Goal: Navigation & Orientation: Find specific page/section

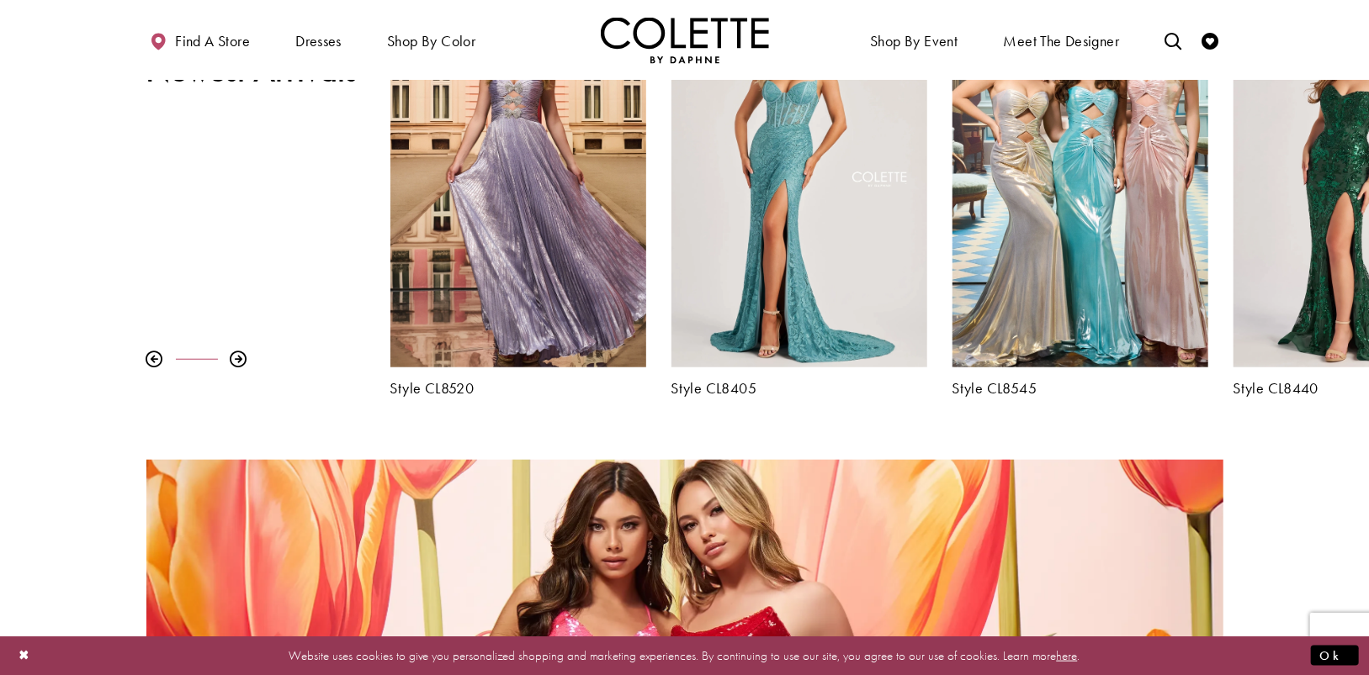
scroll to position [1178, 0]
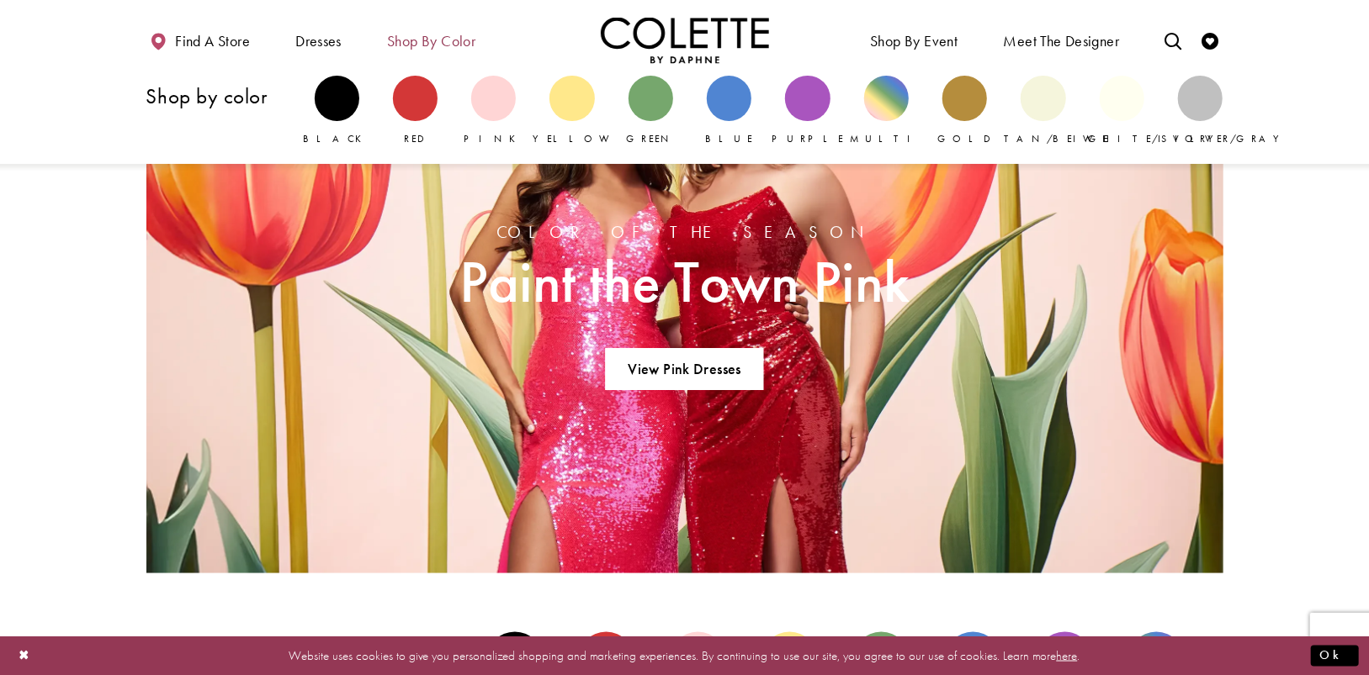
click at [432, 42] on span "Shop by color" at bounding box center [431, 41] width 88 height 17
click at [416, 111] on div "Primary block" at bounding box center [415, 98] width 45 height 45
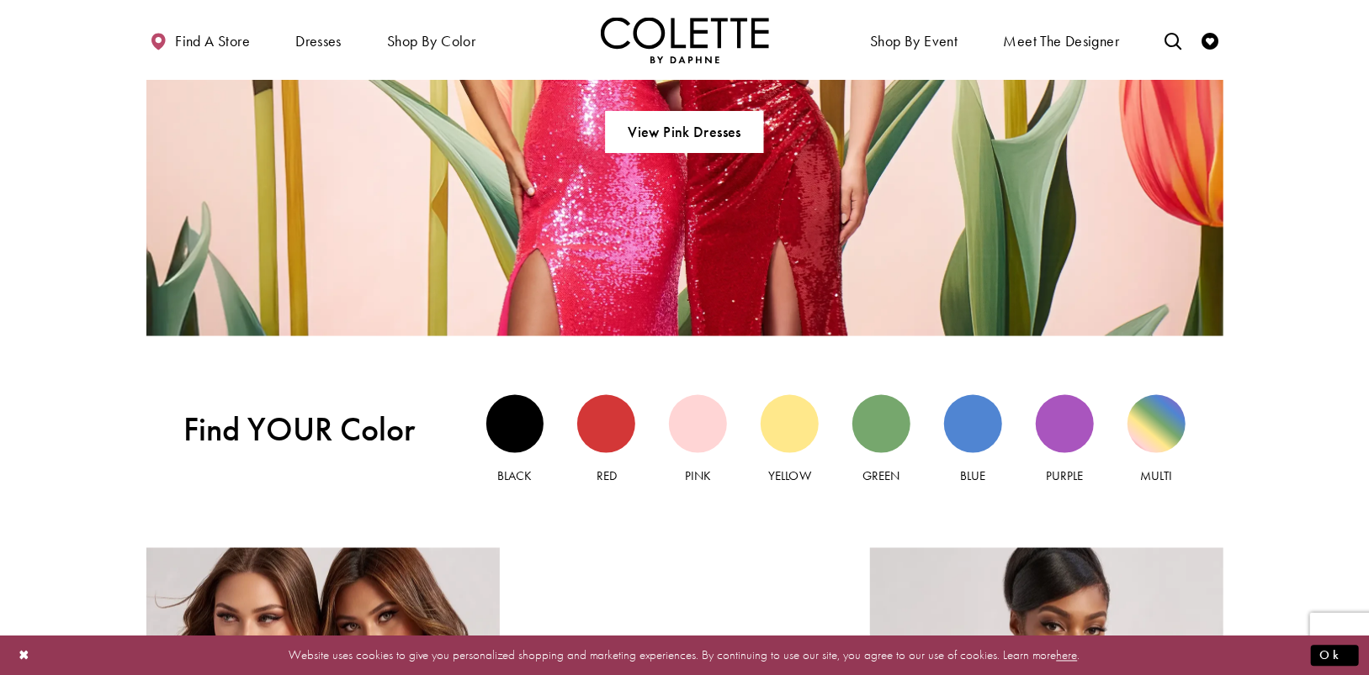
scroll to position [1682, 0]
